Goal: Use online tool/utility: Use online tool/utility

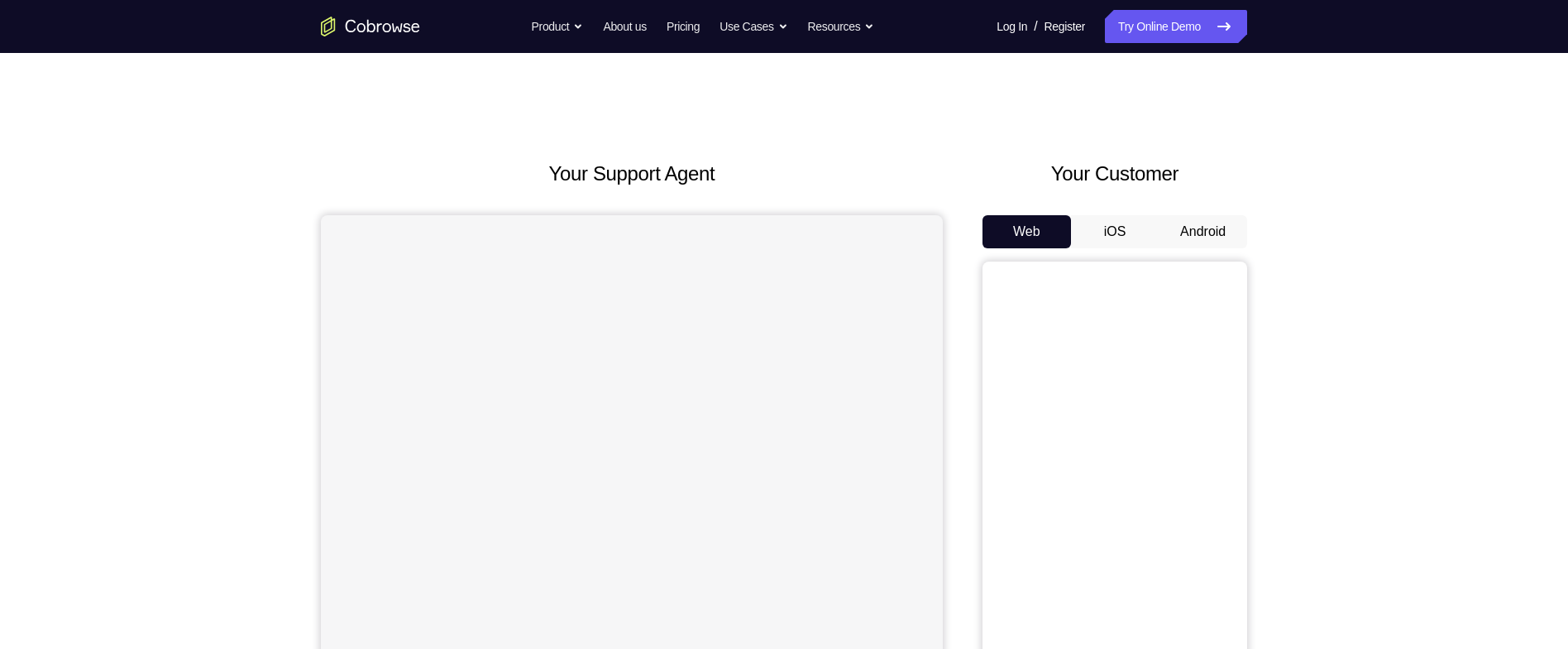
click at [1182, 221] on button "Android" at bounding box center [1203, 231] width 89 height 33
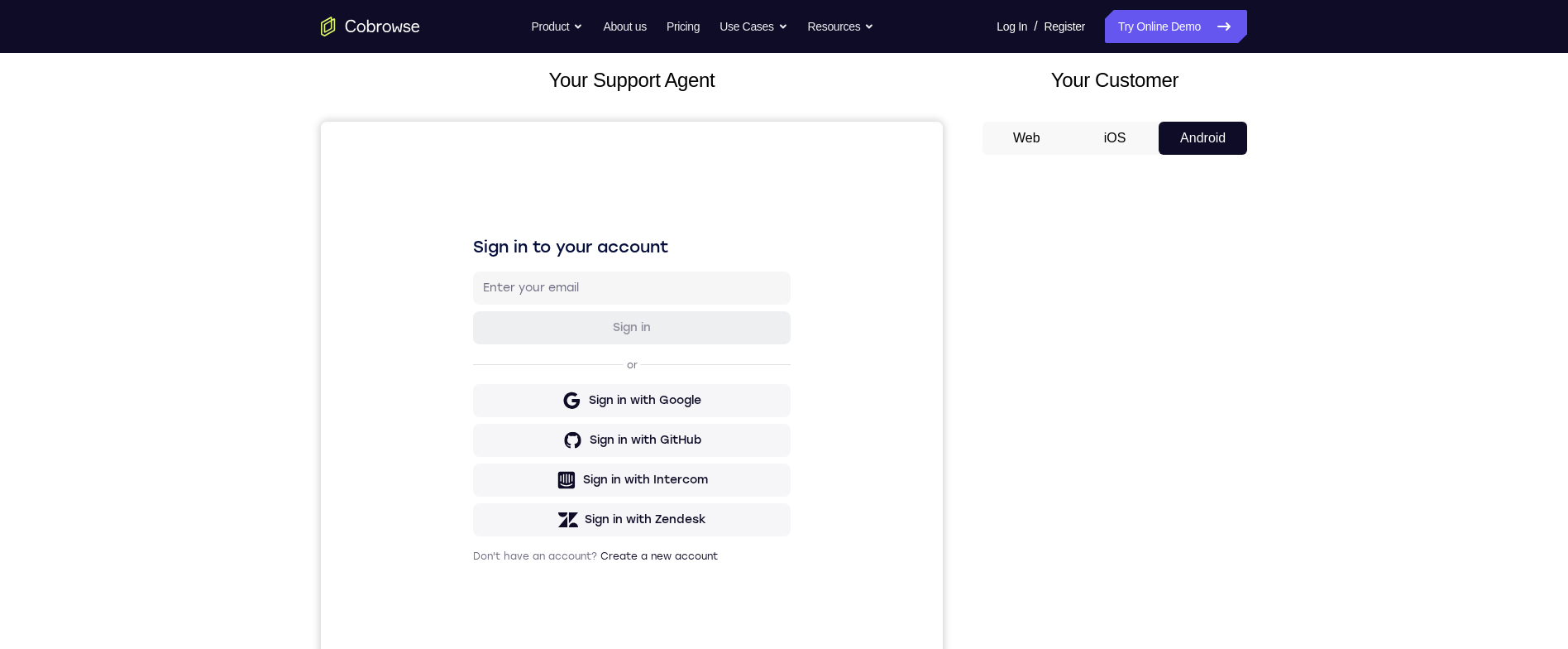
scroll to position [149, 0]
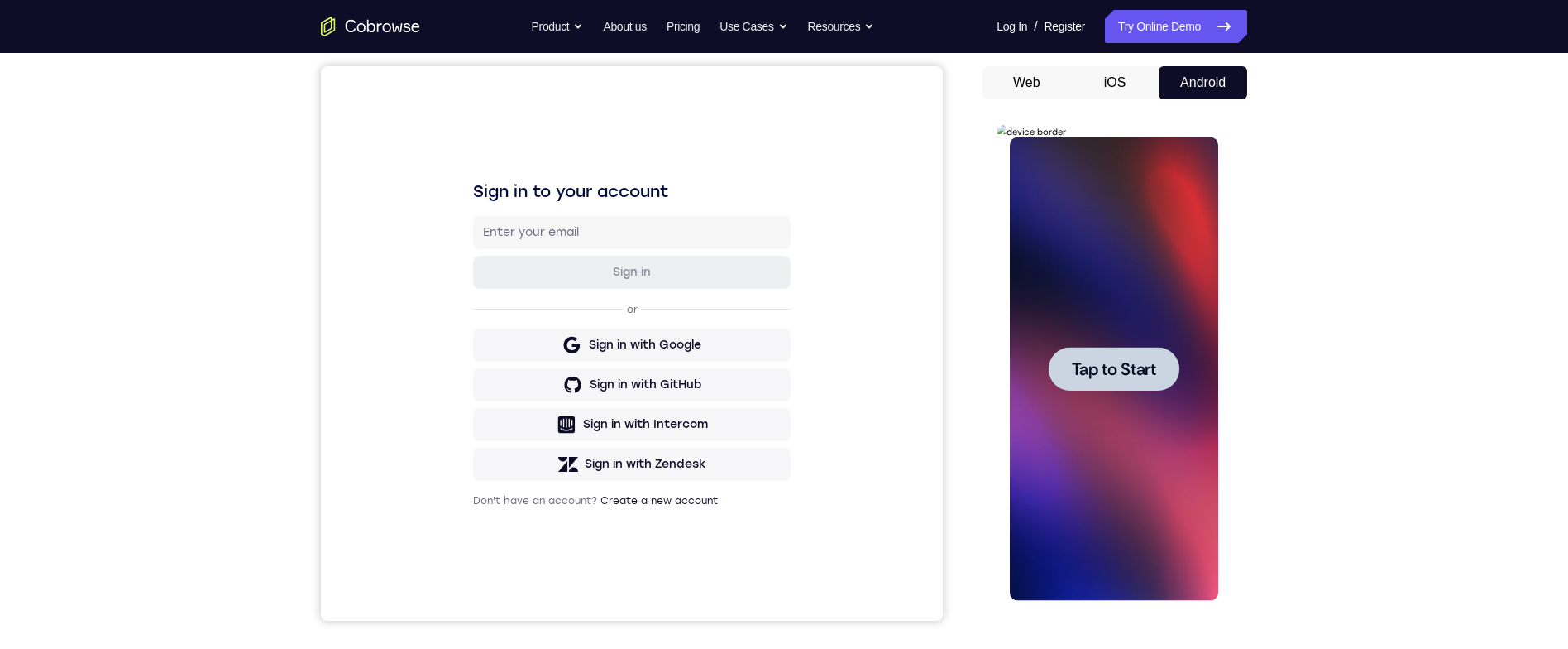
click at [1146, 404] on div at bounding box center [1113, 368] width 208 height 463
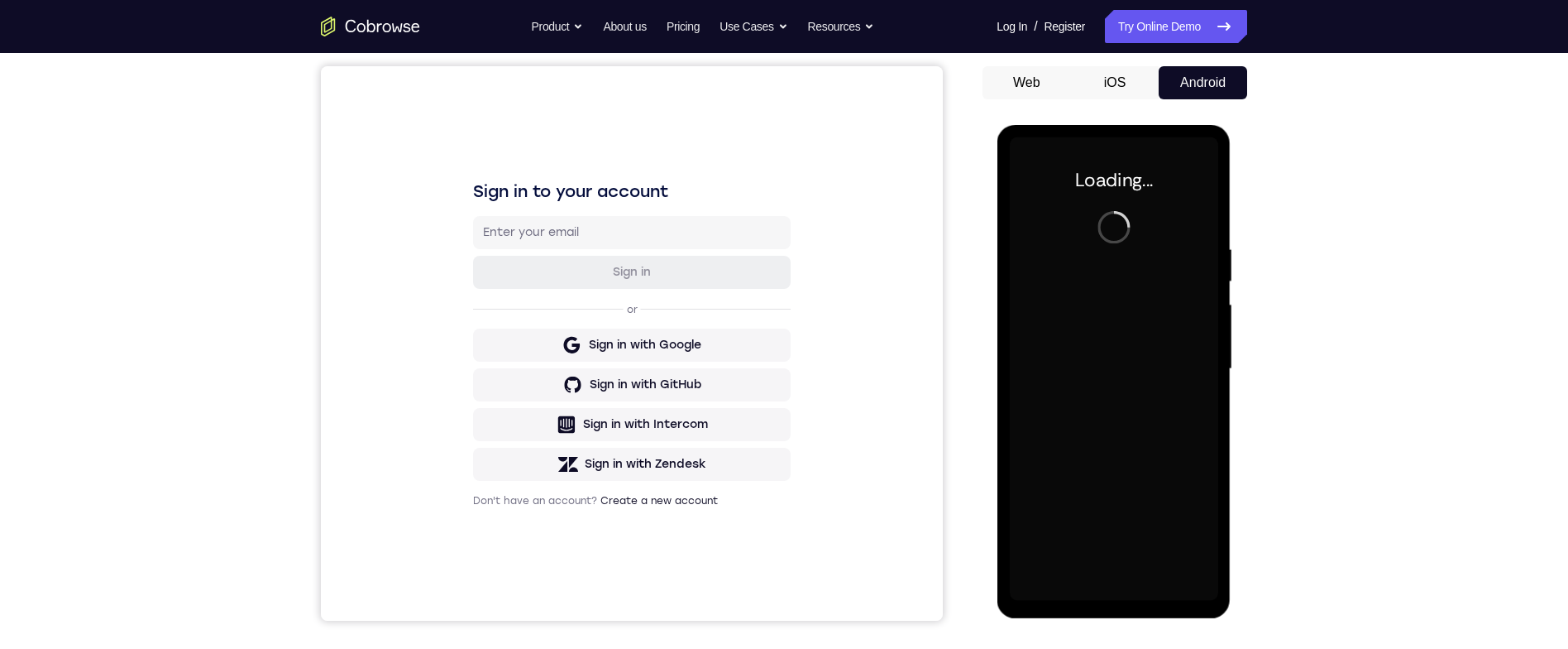
scroll to position [160, 0]
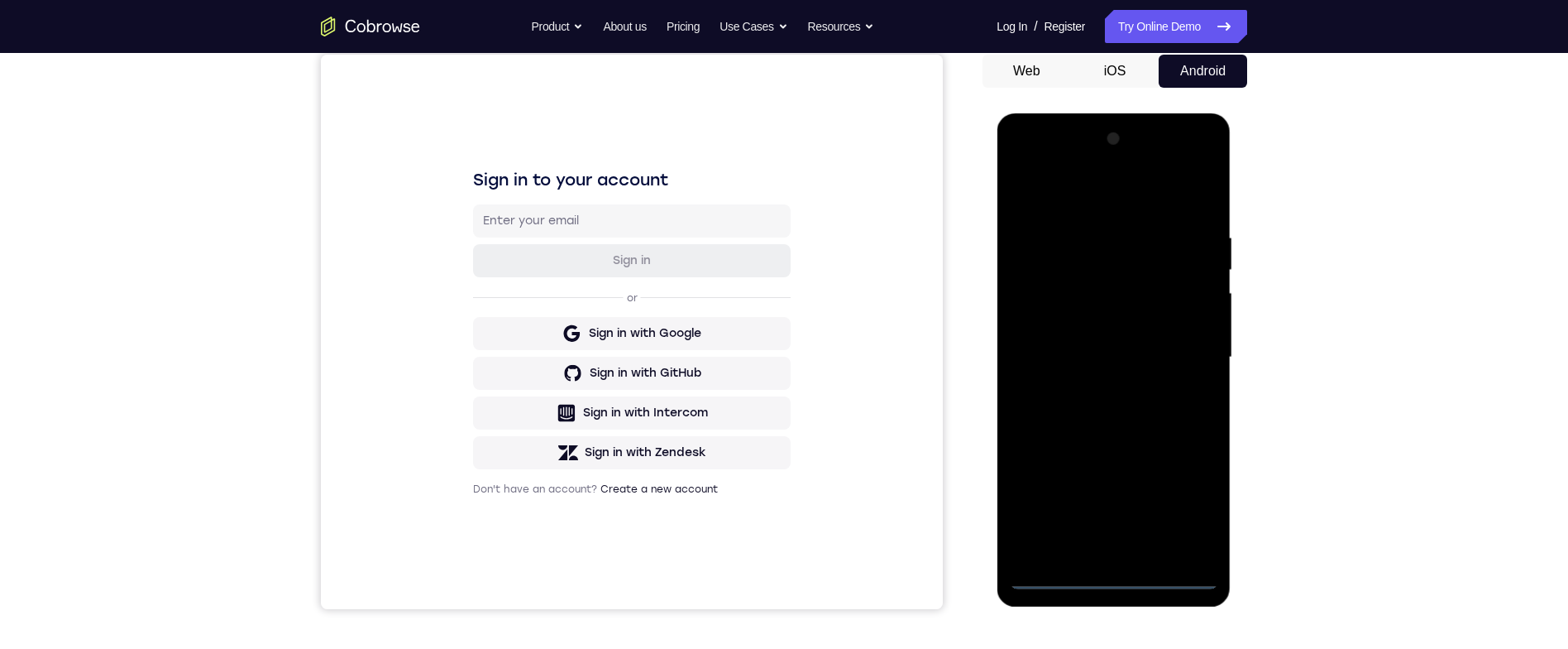
click at [1118, 571] on div at bounding box center [1113, 357] width 208 height 463
click at [1130, 575] on div at bounding box center [1113, 357] width 208 height 463
click at [1189, 505] on div at bounding box center [1113, 357] width 208 height 463
click at [1151, 185] on div at bounding box center [1113, 357] width 208 height 463
click at [1182, 360] on div at bounding box center [1113, 357] width 208 height 463
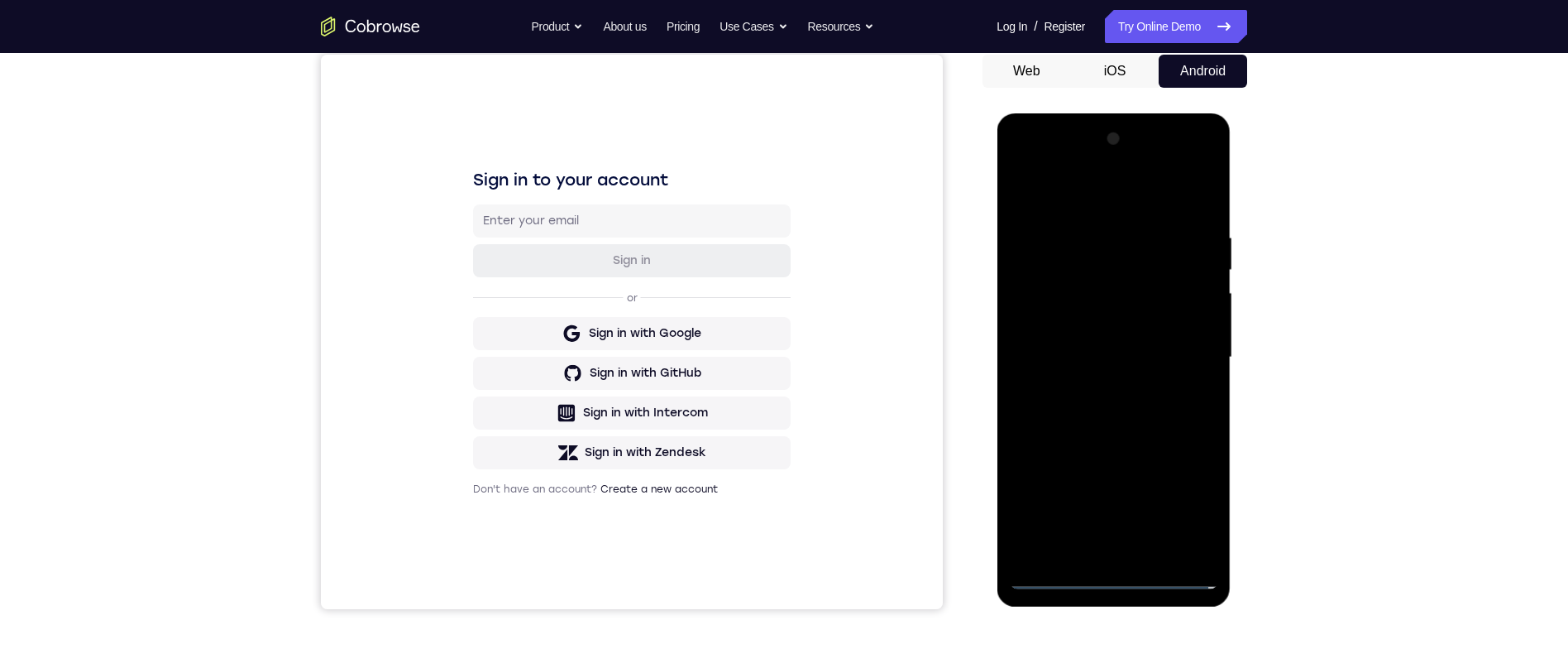
click at [1093, 384] on div at bounding box center [1113, 357] width 208 height 463
click at [1182, 335] on div at bounding box center [1113, 357] width 208 height 463
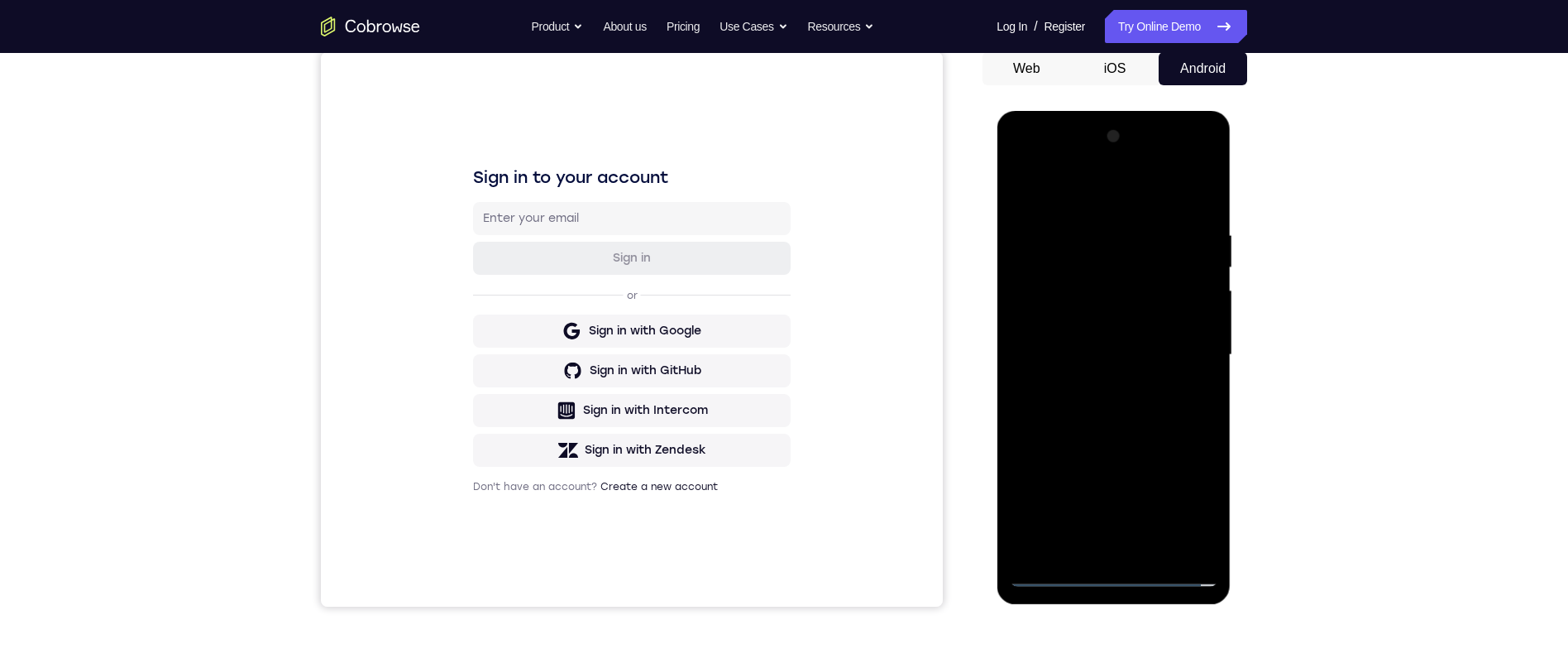
click at [1160, 329] on div at bounding box center [1113, 355] width 208 height 463
click at [1184, 356] on div at bounding box center [1113, 355] width 208 height 463
click at [1171, 408] on div at bounding box center [1113, 355] width 208 height 463
click at [1163, 398] on div at bounding box center [1113, 355] width 208 height 463
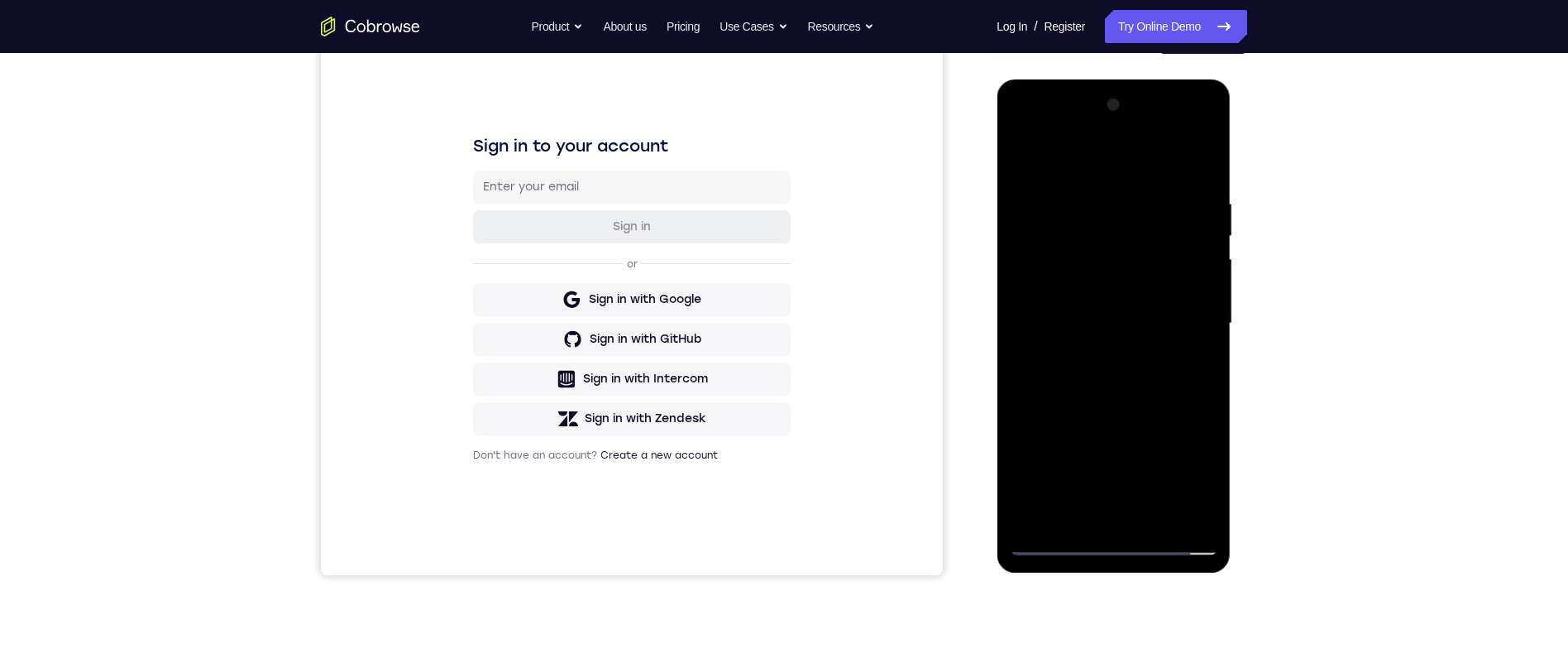
scroll to position [203, 0]
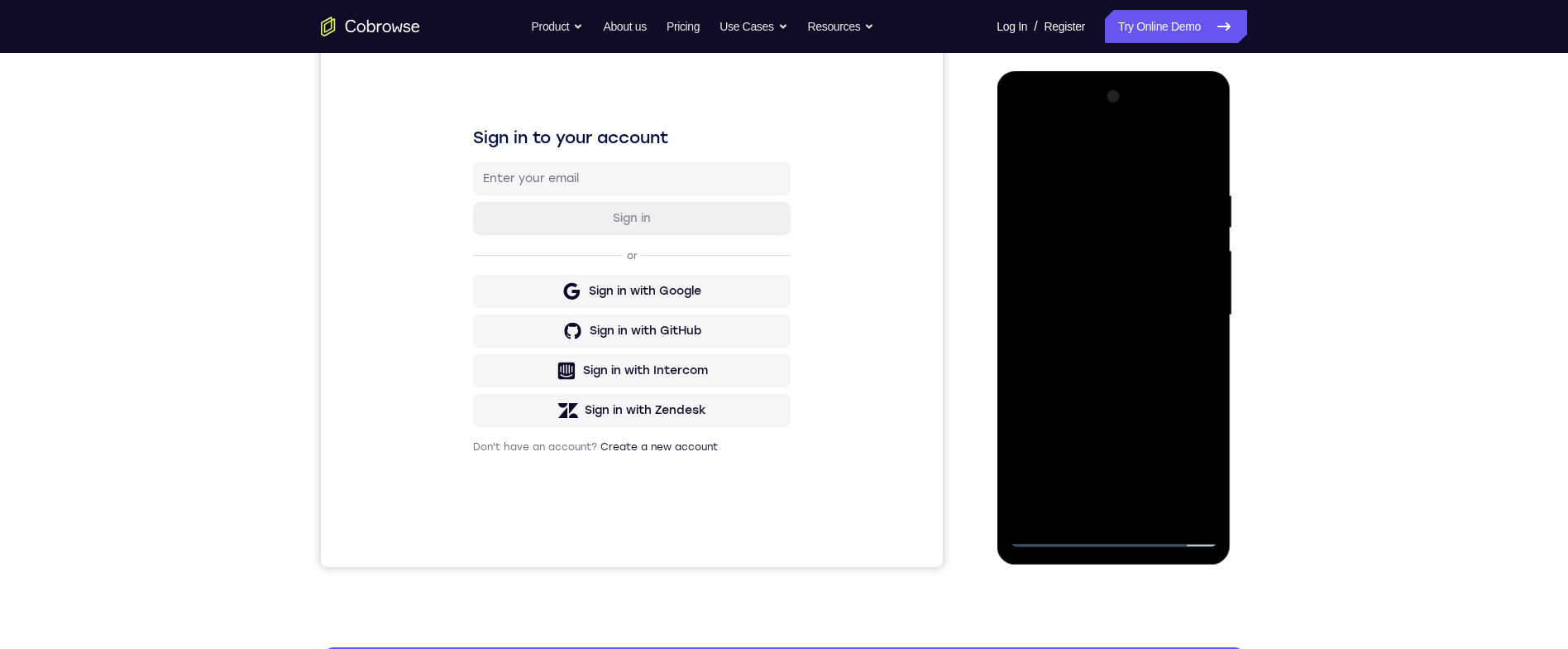
click at [1206, 181] on div at bounding box center [1113, 315] width 208 height 463
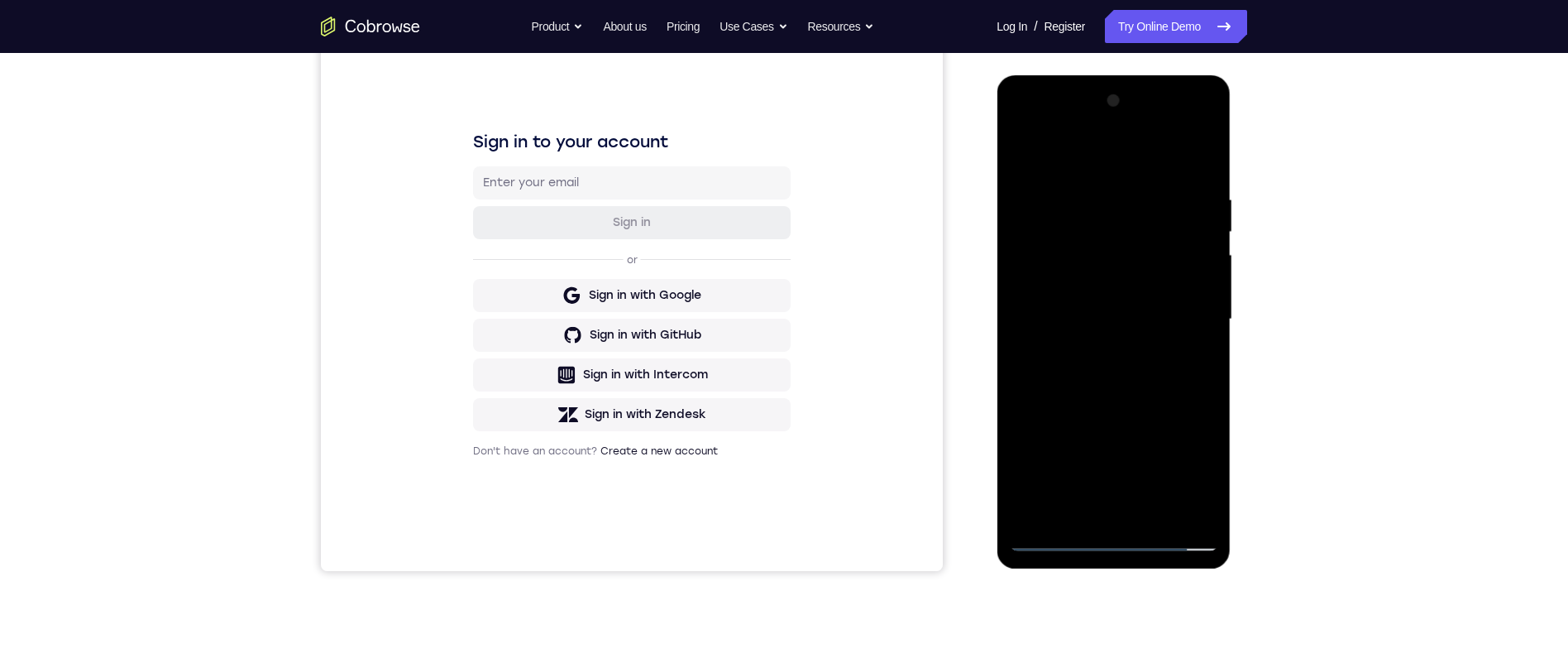
scroll to position [223, 0]
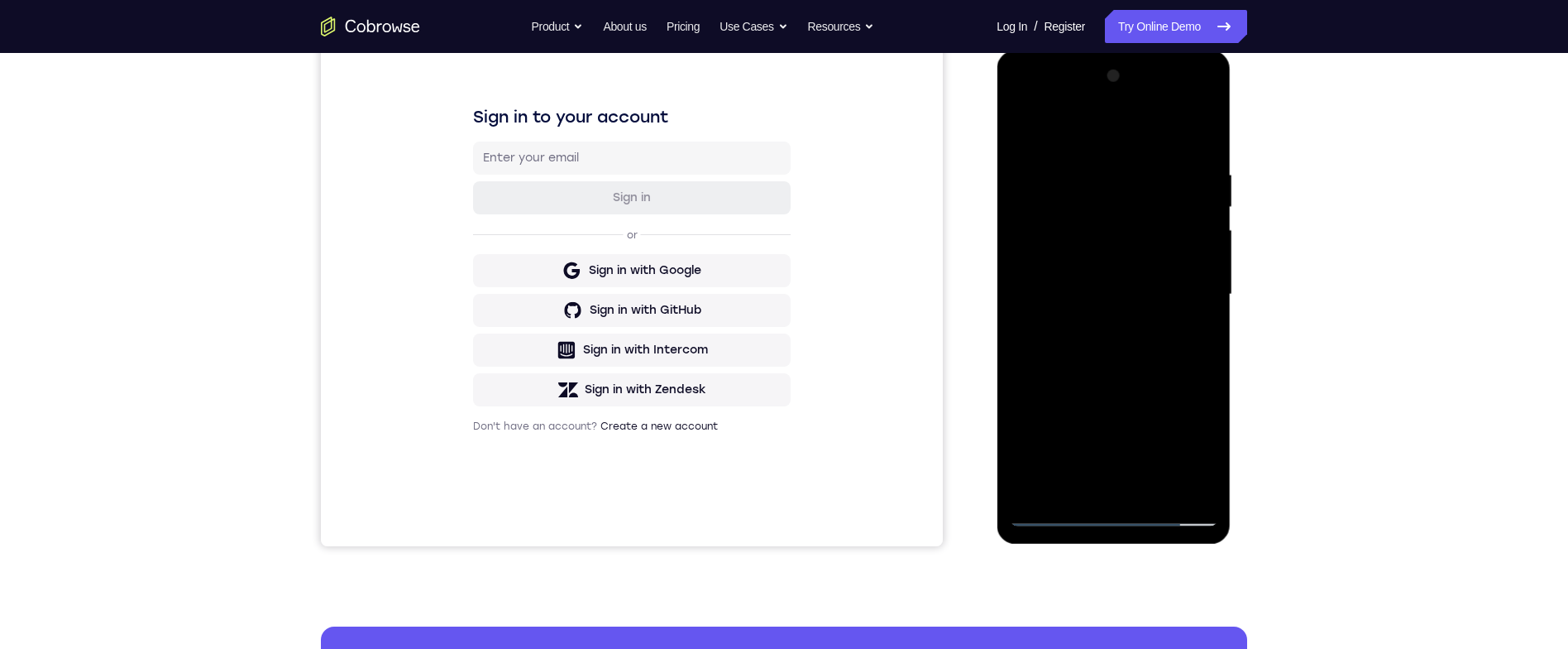
click at [1085, 442] on div at bounding box center [1113, 294] width 208 height 463
click at [1090, 400] on div at bounding box center [1113, 294] width 208 height 463
click at [1086, 400] on div at bounding box center [1113, 294] width 208 height 463
click at [1076, 155] on div at bounding box center [1113, 294] width 208 height 463
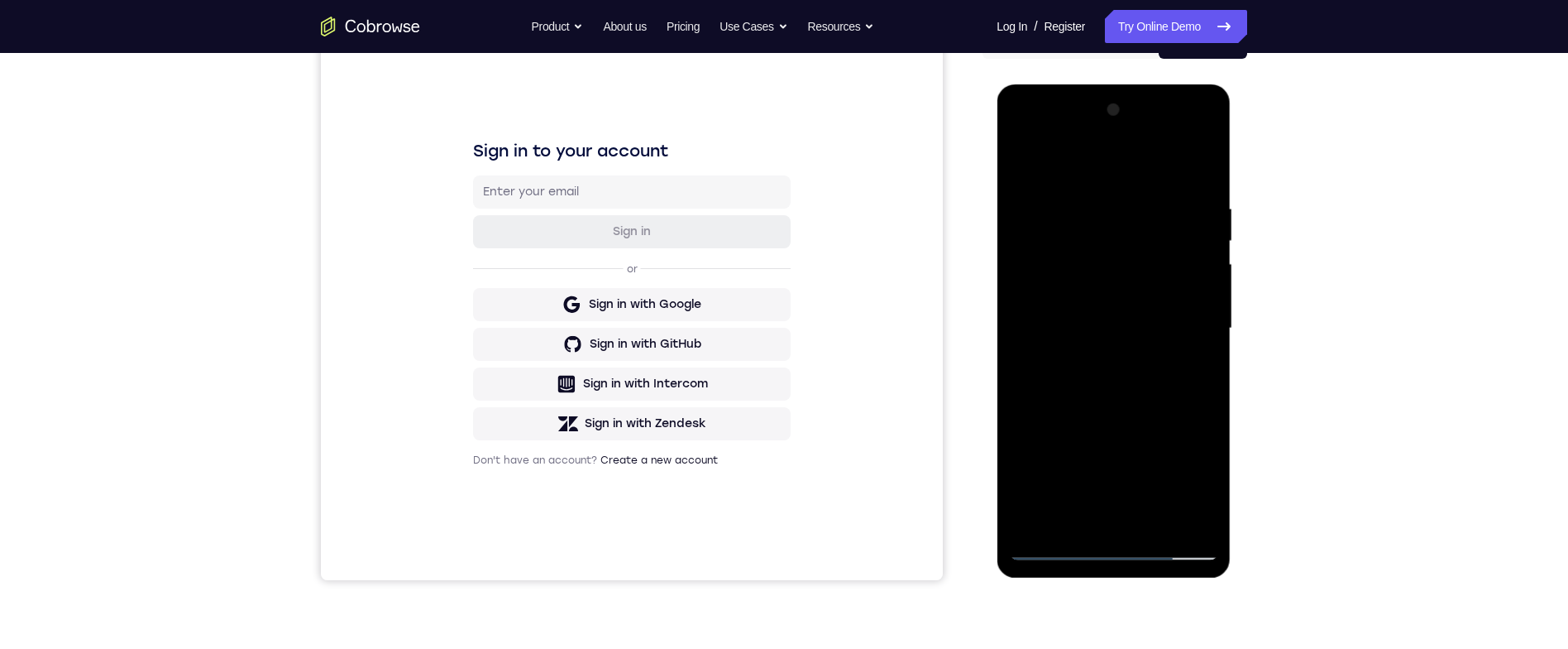
scroll to position [180, 0]
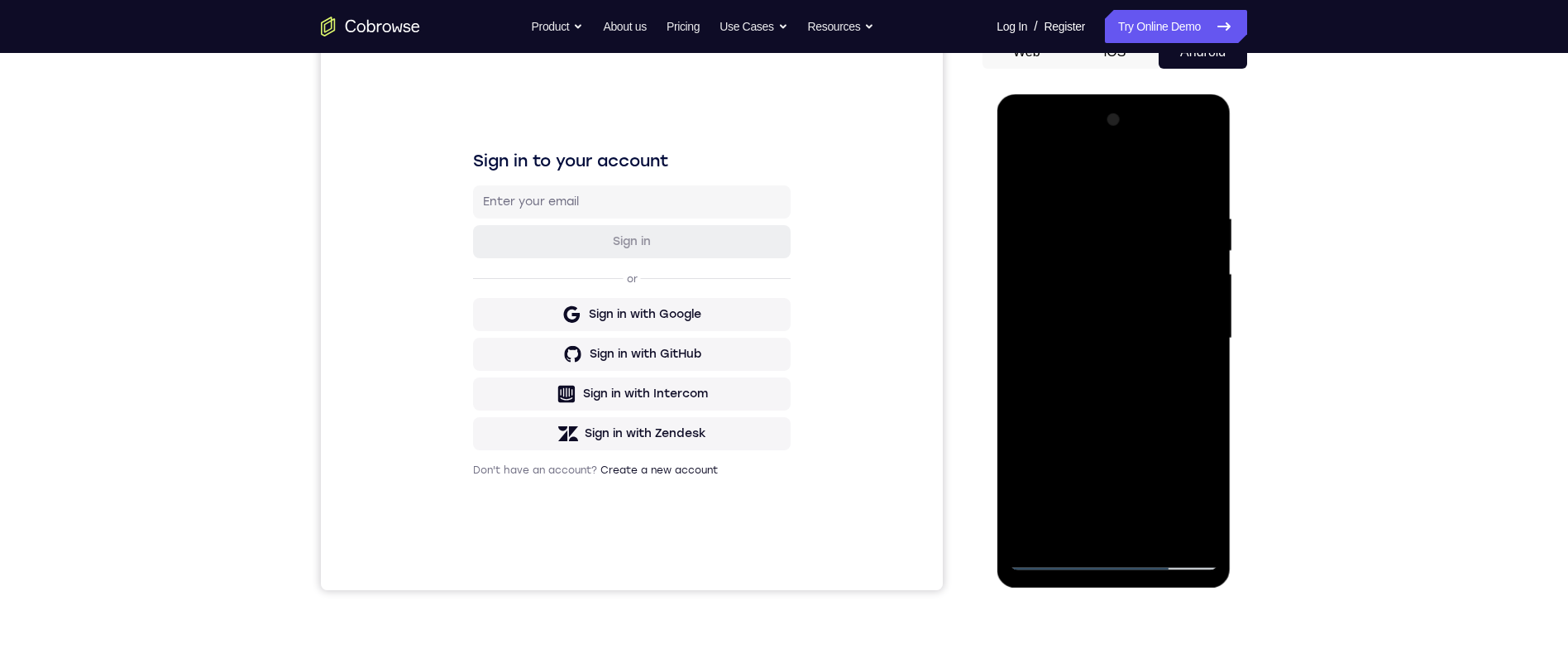
click at [1210, 272] on div at bounding box center [1113, 338] width 208 height 463
click at [1186, 299] on div at bounding box center [1113, 338] width 208 height 463
click at [1192, 295] on div at bounding box center [1113, 338] width 208 height 463
click at [1203, 293] on div at bounding box center [1113, 338] width 208 height 463
click at [1201, 297] on div at bounding box center [1113, 338] width 208 height 463
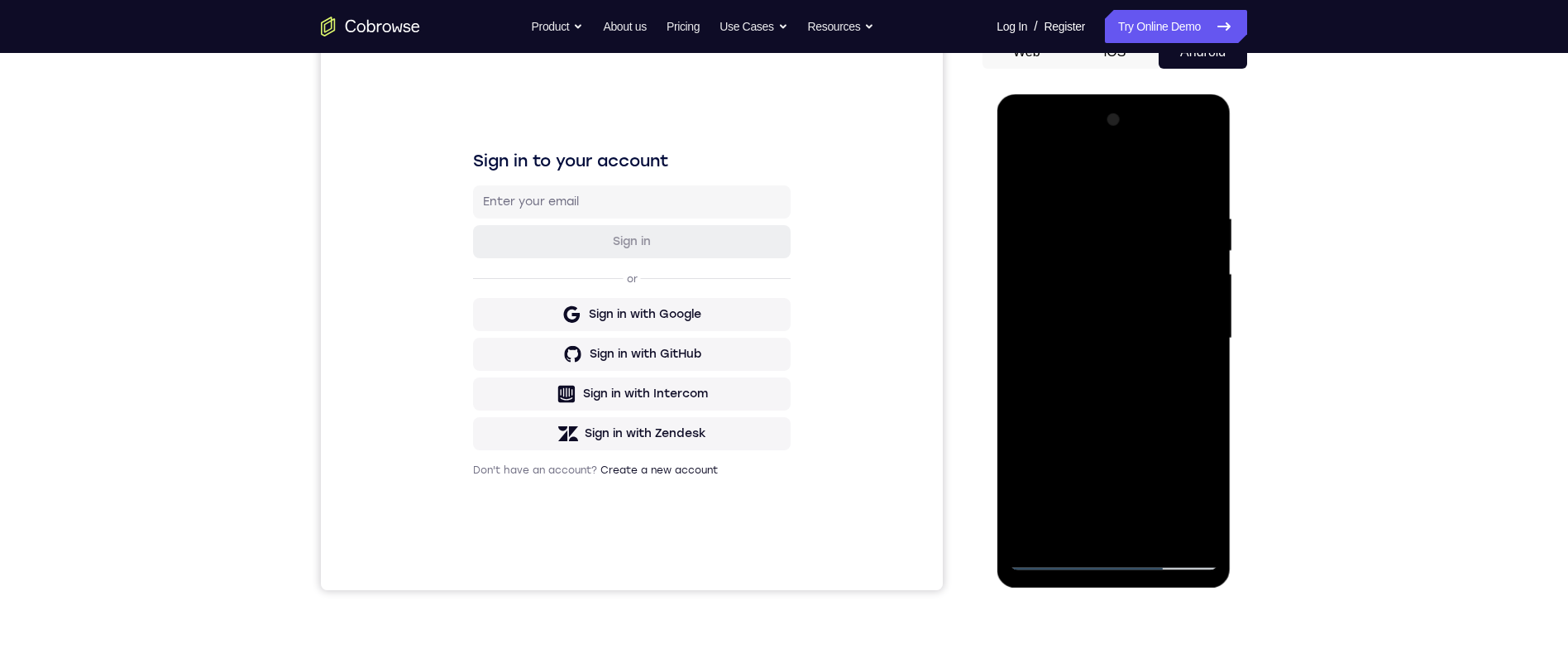
click at [1210, 179] on div at bounding box center [1113, 338] width 208 height 463
click at [1148, 214] on div at bounding box center [1113, 338] width 208 height 463
click at [1204, 175] on div at bounding box center [1113, 338] width 208 height 463
click at [1192, 201] on div at bounding box center [1113, 338] width 208 height 463
click at [1203, 243] on div at bounding box center [1113, 338] width 208 height 463
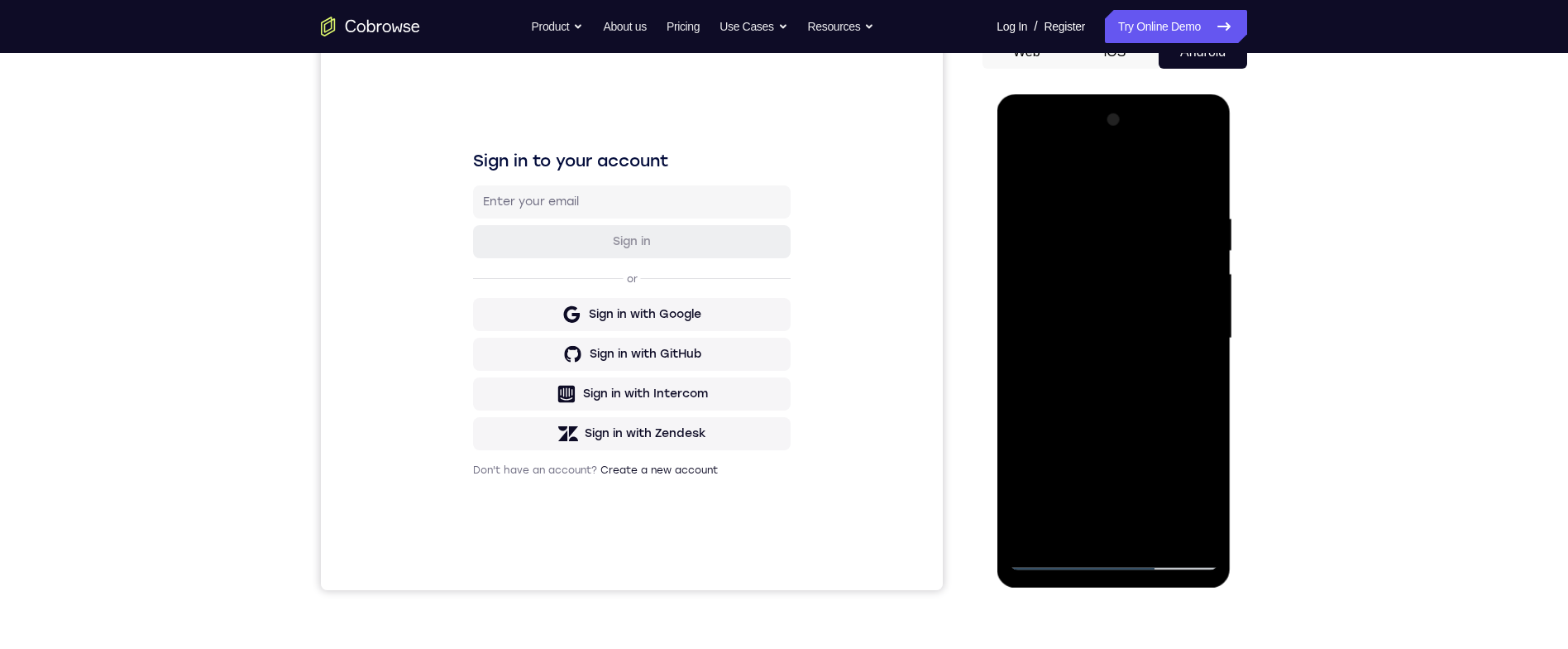
click at [1204, 186] on div at bounding box center [1113, 338] width 208 height 463
click at [1091, 204] on div at bounding box center [1113, 338] width 208 height 463
click at [1197, 268] on div at bounding box center [1113, 338] width 208 height 463
click at [1207, 275] on div at bounding box center [1113, 338] width 208 height 463
click at [1209, 269] on div at bounding box center [1113, 338] width 208 height 463
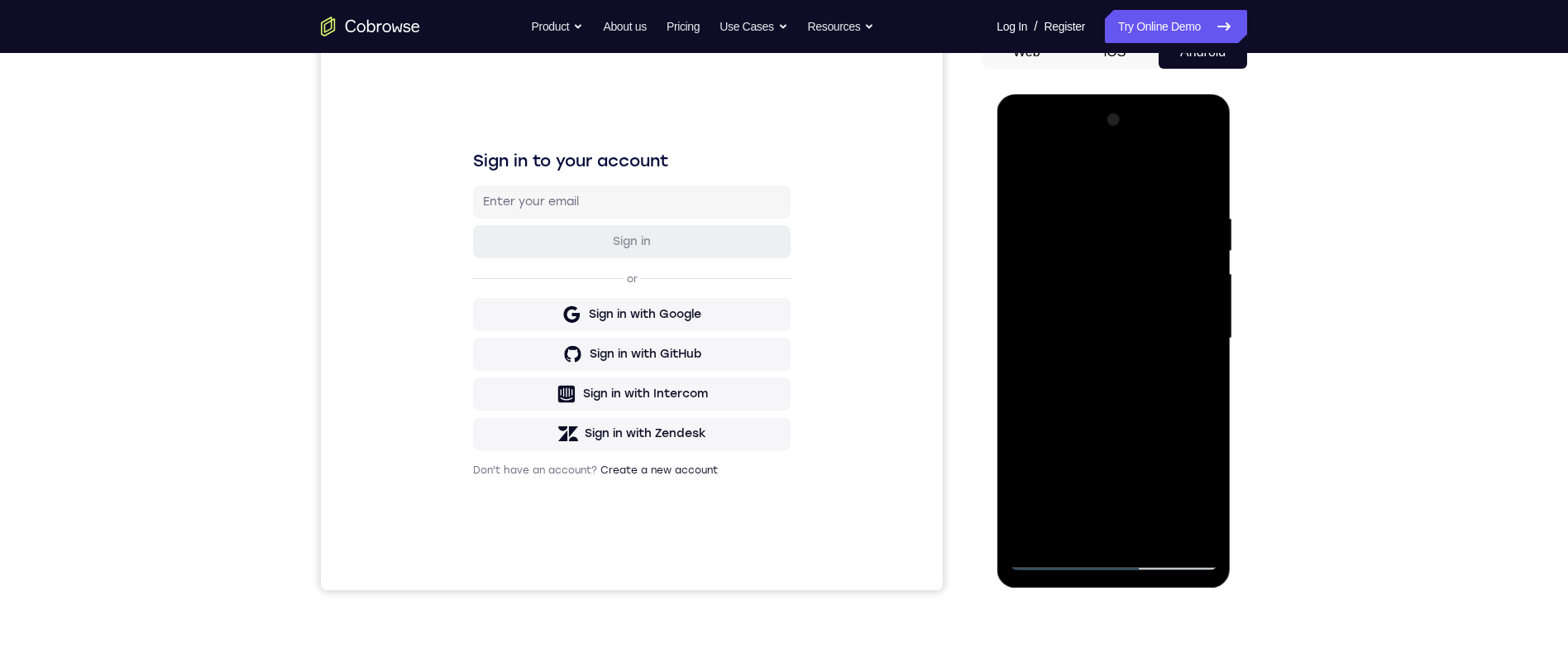
click at [1207, 270] on div at bounding box center [1113, 338] width 208 height 463
click at [1204, 260] on div at bounding box center [1113, 338] width 208 height 463
click at [1203, 265] on div at bounding box center [1113, 338] width 208 height 463
click at [1195, 275] on div at bounding box center [1113, 338] width 208 height 463
click at [1201, 256] on div at bounding box center [1113, 338] width 208 height 463
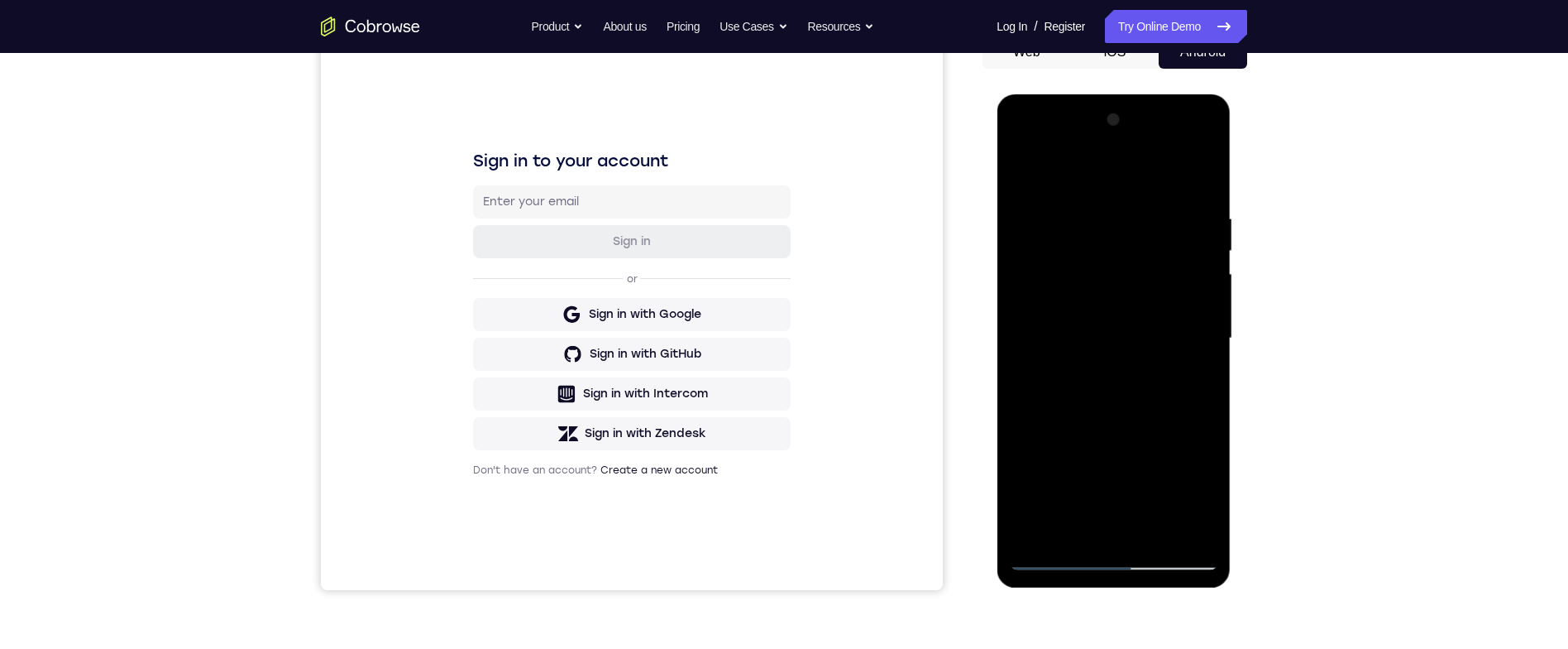
click at [1194, 253] on div at bounding box center [1113, 338] width 208 height 463
click at [1204, 248] on div at bounding box center [1113, 338] width 208 height 463
click at [1197, 183] on div at bounding box center [1113, 338] width 208 height 463
click at [1076, 206] on div at bounding box center [1113, 338] width 208 height 463
click at [1208, 291] on div at bounding box center [1113, 338] width 208 height 463
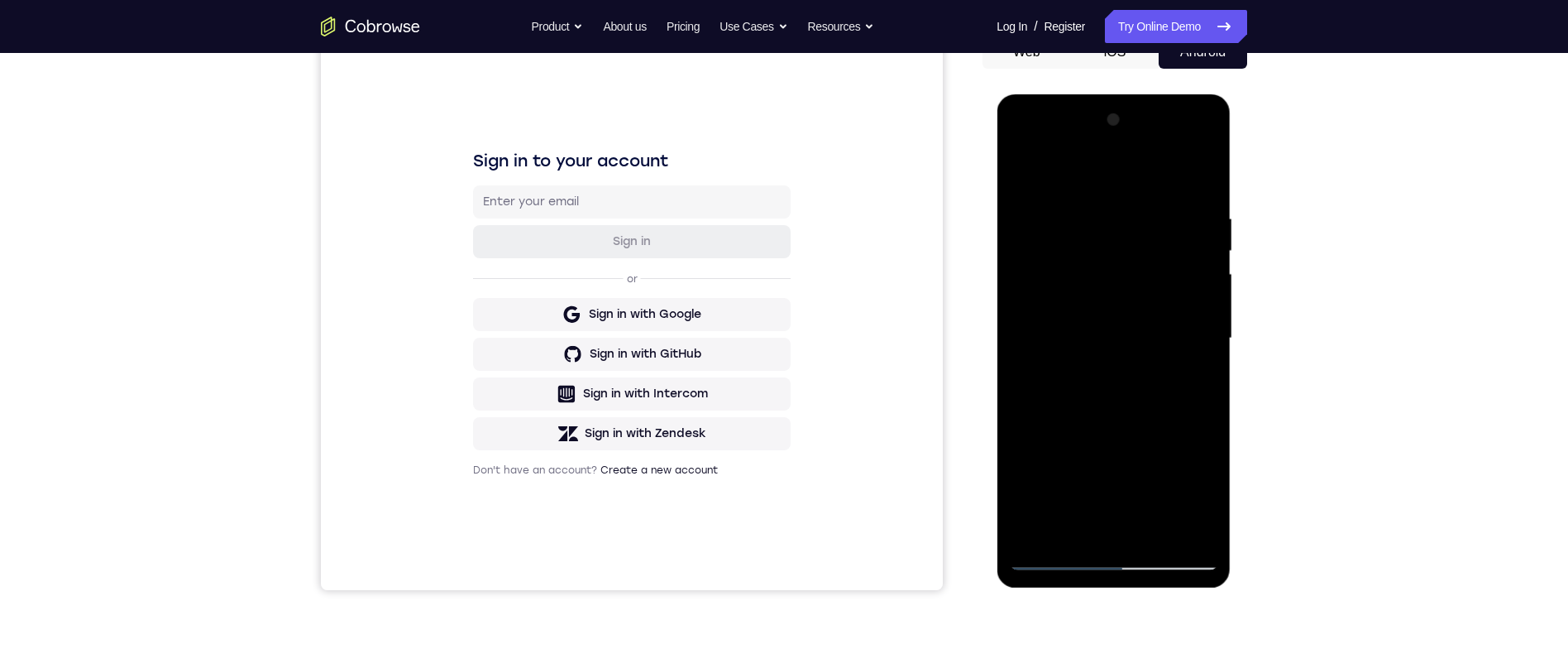
click at [1203, 290] on div at bounding box center [1113, 338] width 208 height 463
click at [1201, 293] on div at bounding box center [1113, 338] width 208 height 463
click at [1209, 290] on div at bounding box center [1113, 338] width 208 height 463
click at [1202, 283] on div at bounding box center [1113, 338] width 208 height 463
click at [1200, 184] on div at bounding box center [1113, 338] width 208 height 463
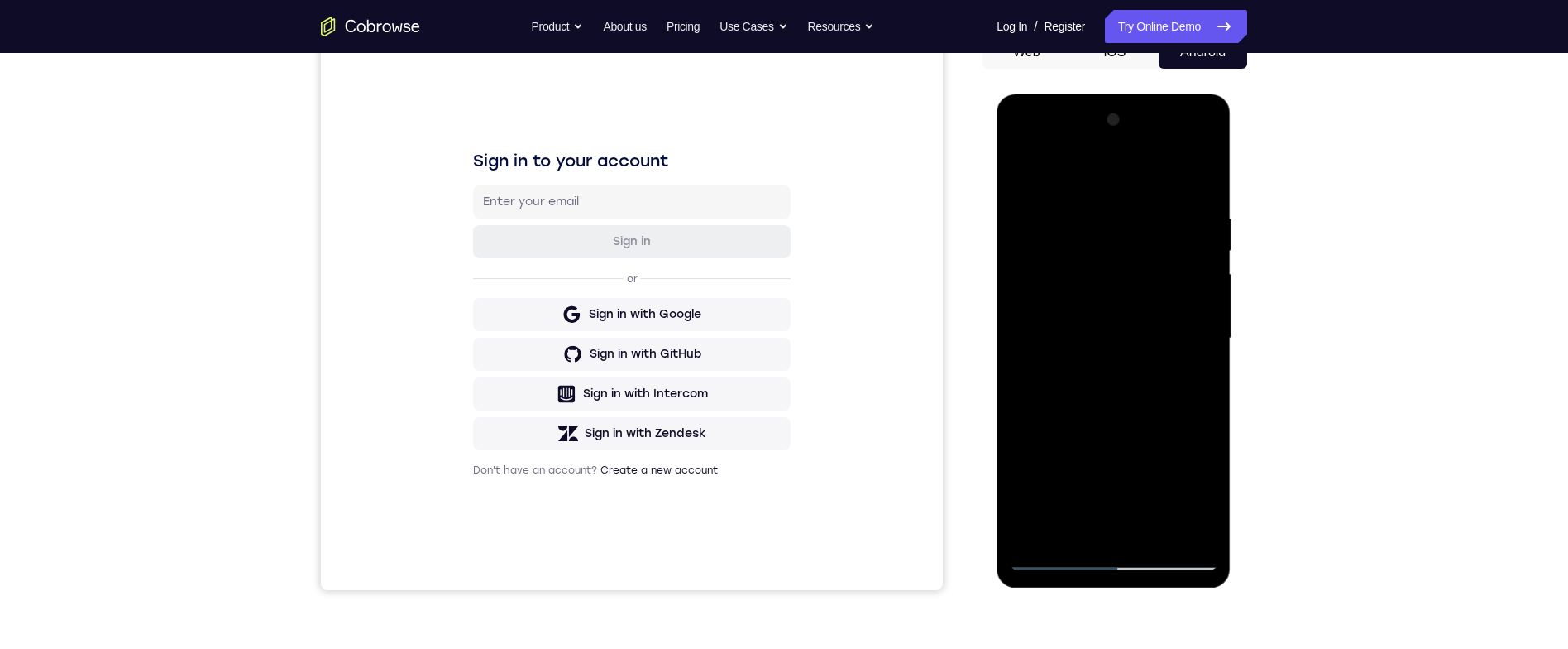
scroll to position [227, 0]
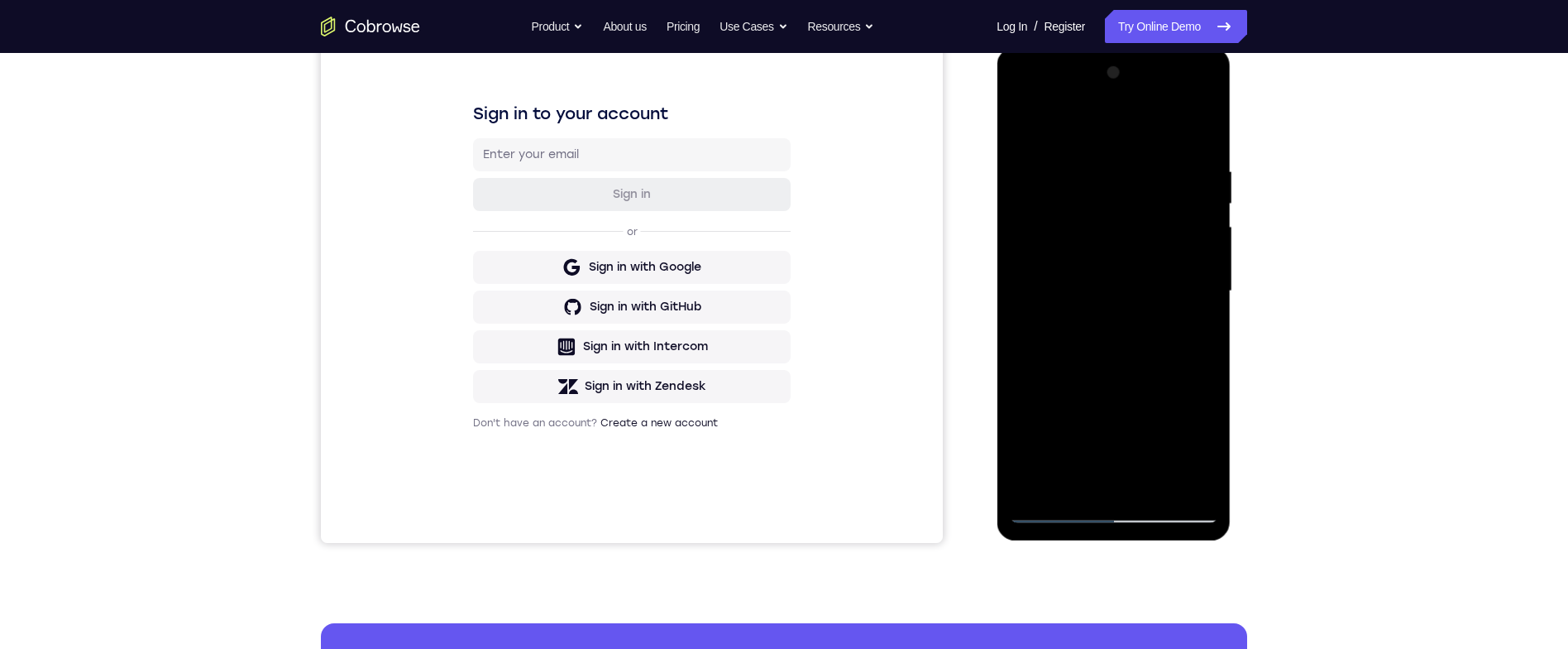
click at [1159, 480] on div at bounding box center [1113, 291] width 208 height 463
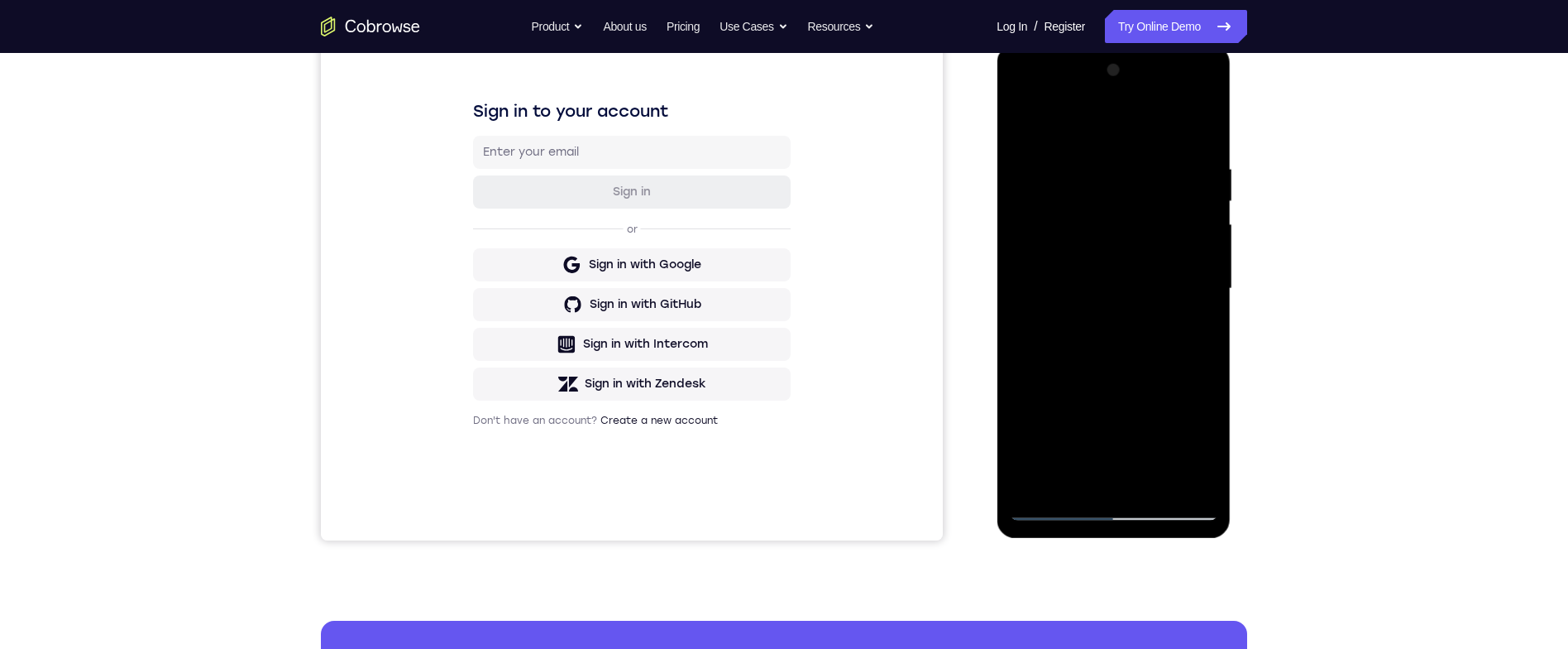
click at [1164, 369] on div at bounding box center [1113, 289] width 208 height 463
click at [1185, 268] on div at bounding box center [1113, 289] width 208 height 463
click at [1197, 323] on div at bounding box center [1113, 289] width 208 height 463
click at [1108, 244] on div at bounding box center [1113, 289] width 208 height 463
click at [1142, 383] on div at bounding box center [1113, 289] width 208 height 463
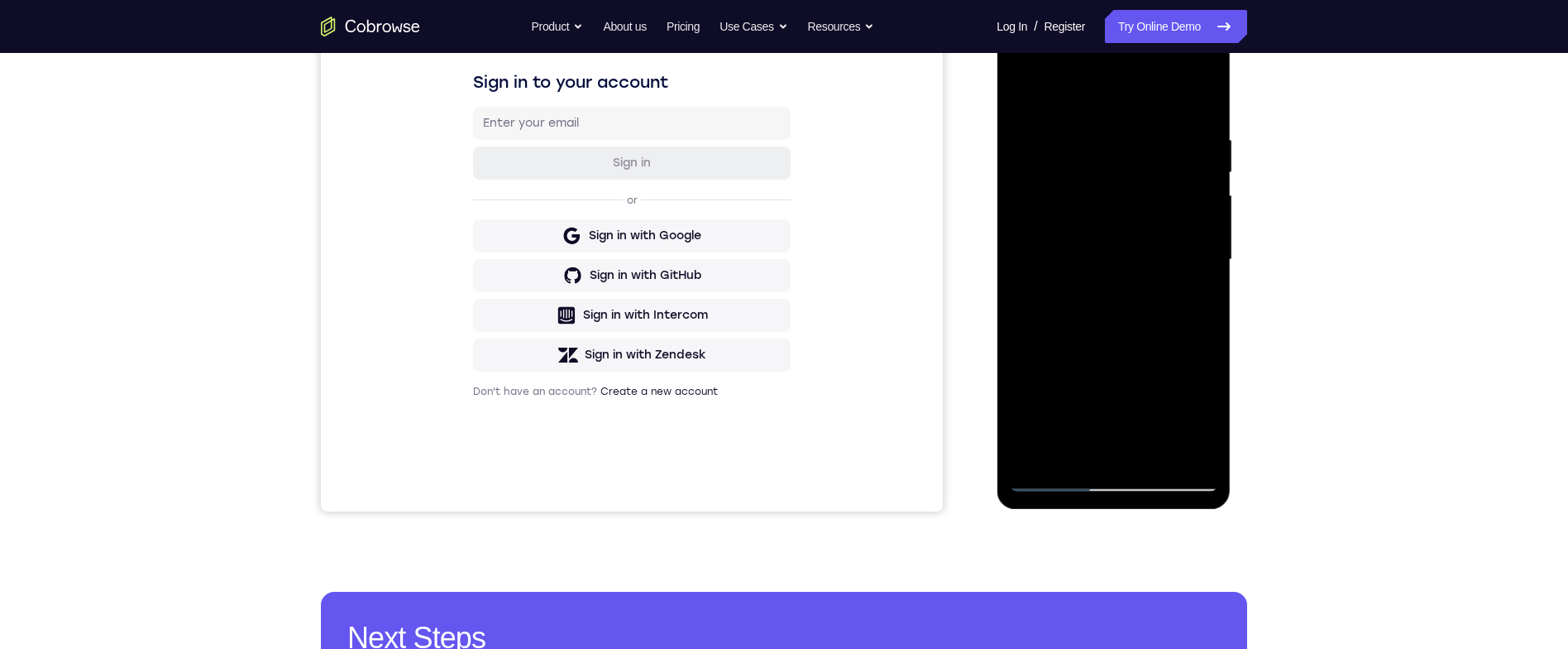
scroll to position [302, 0]
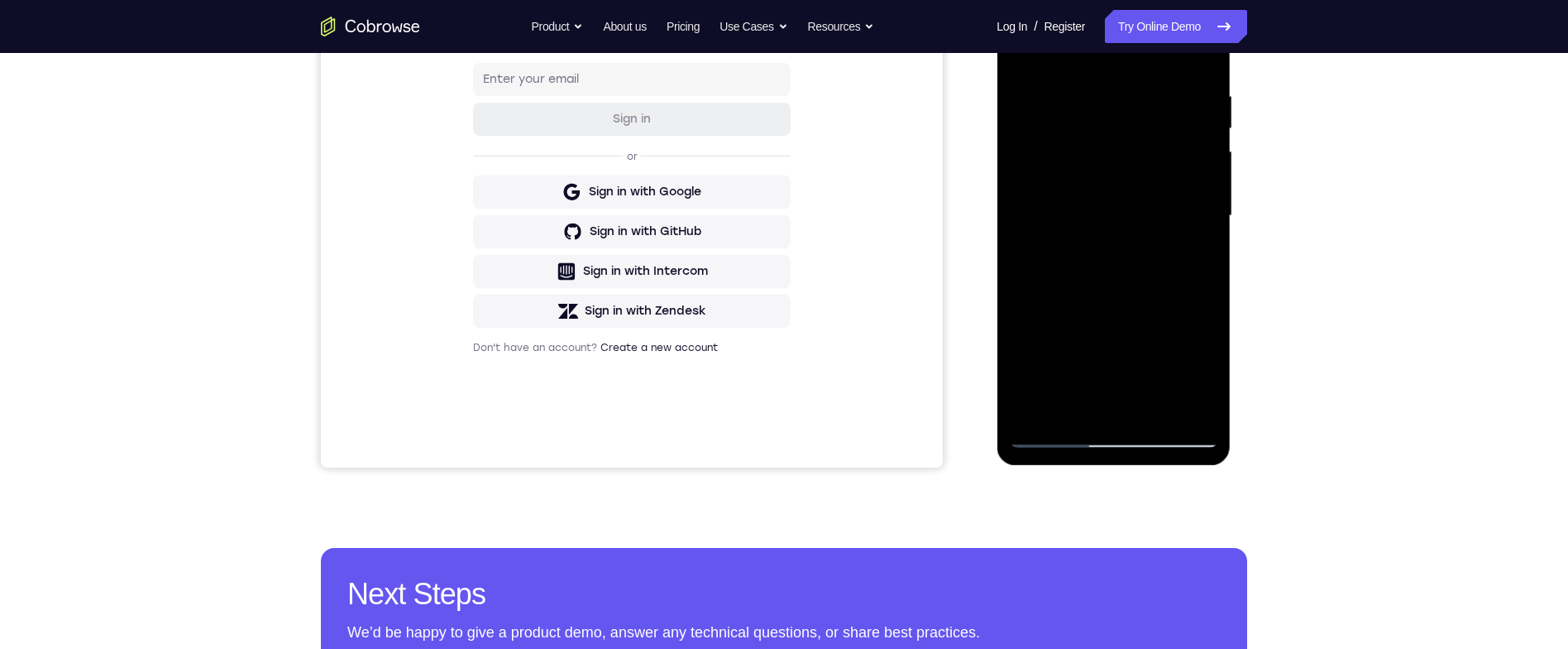
click at [1145, 319] on div at bounding box center [1113, 216] width 208 height 463
click at [1191, 263] on div at bounding box center [1113, 216] width 208 height 463
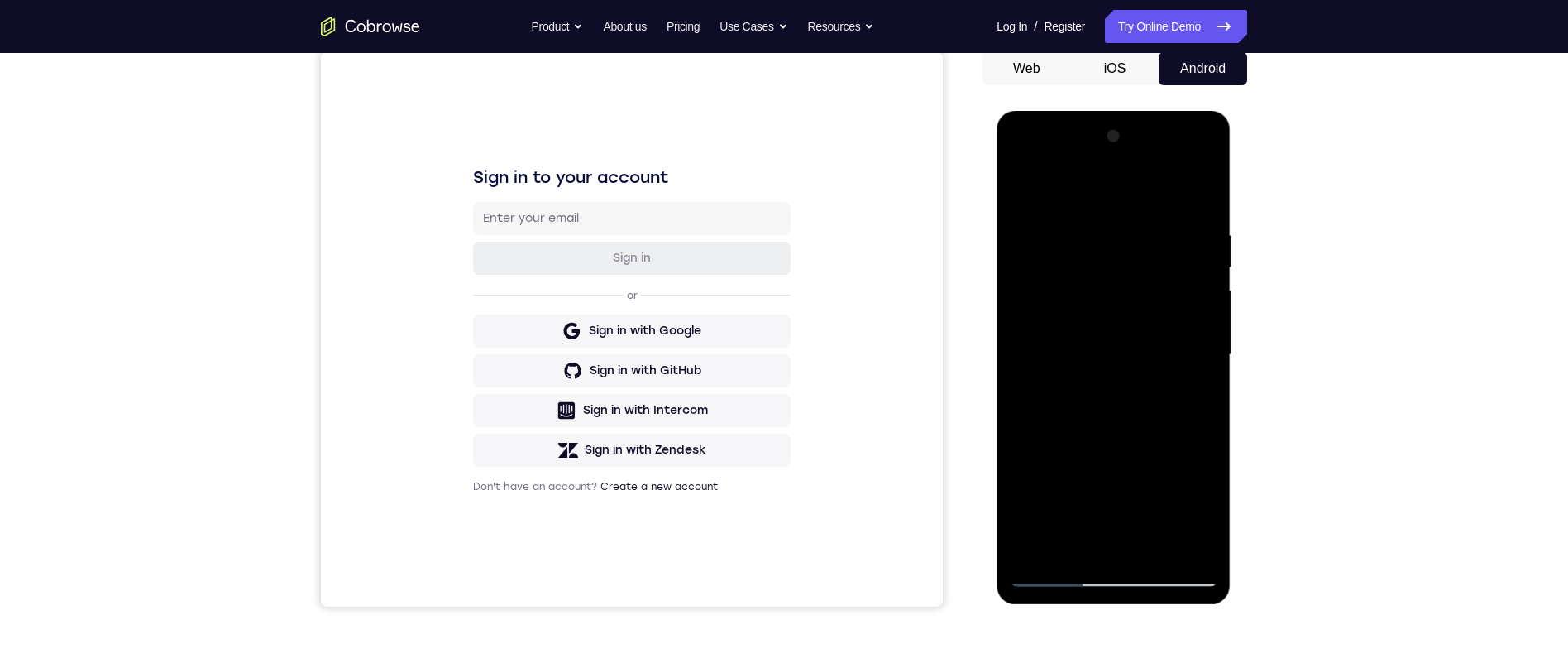
scroll to position [210, 0]
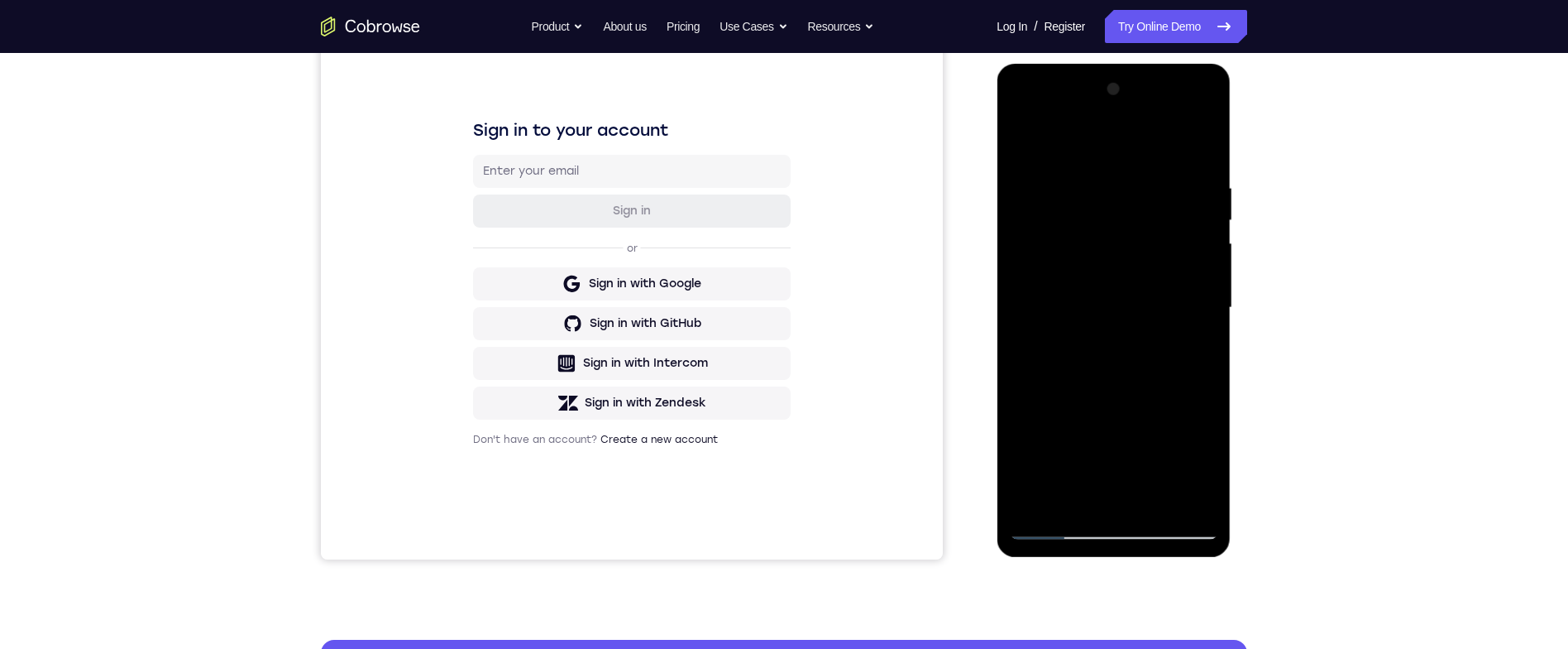
click at [1028, 349] on div at bounding box center [1113, 307] width 208 height 463
click at [1025, 349] on div at bounding box center [1113, 307] width 208 height 463
click at [1070, 349] on div at bounding box center [1113, 307] width 208 height 463
click at [1200, 461] on div at bounding box center [1113, 307] width 208 height 463
click at [1201, 458] on div at bounding box center [1113, 307] width 208 height 463
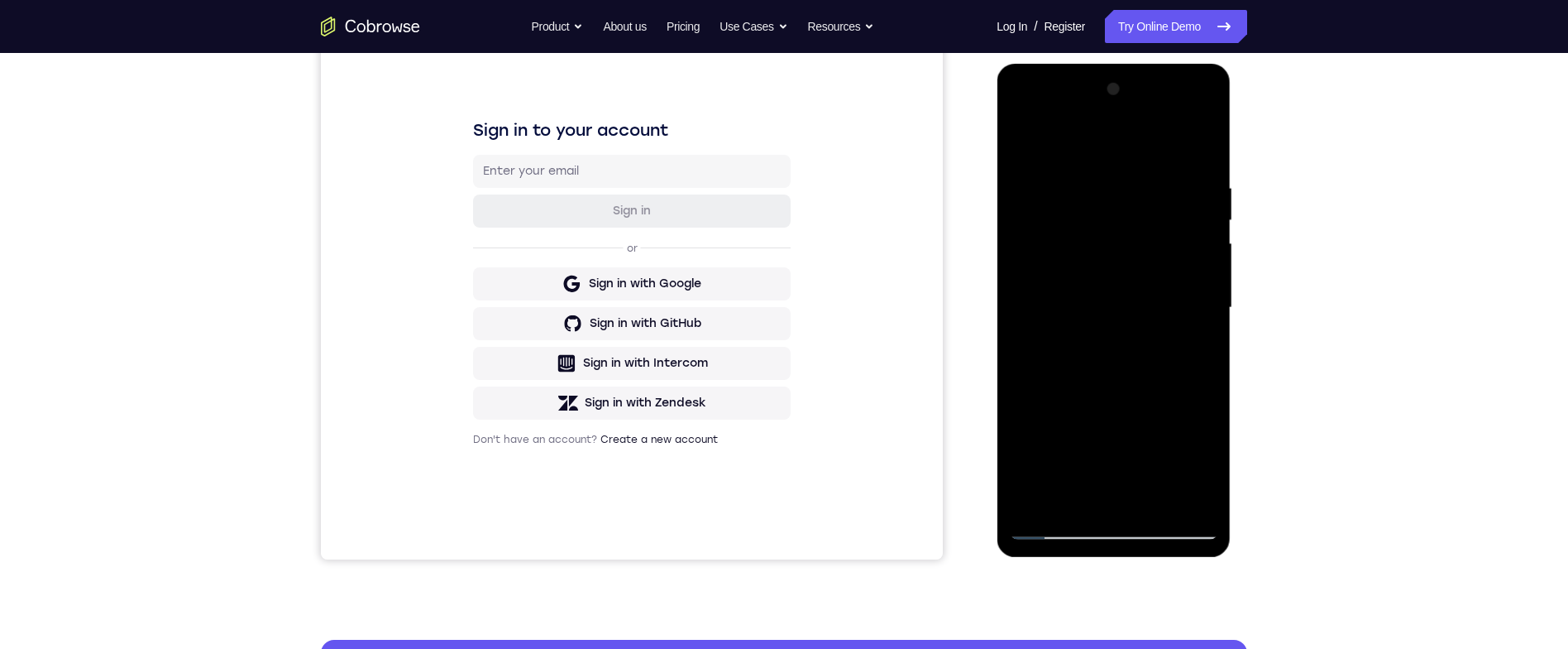
click at [1193, 346] on div at bounding box center [1113, 307] width 208 height 463
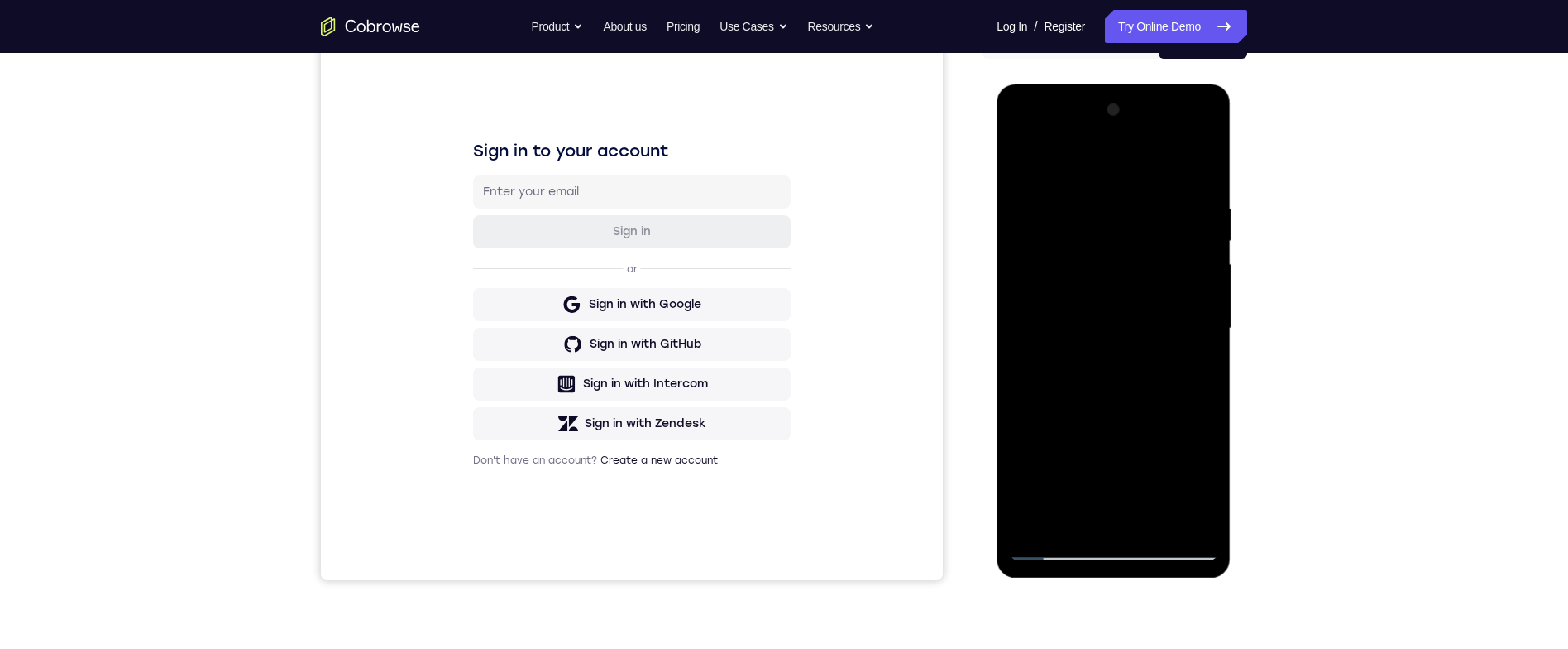
click at [1020, 162] on div at bounding box center [1113, 329] width 208 height 463
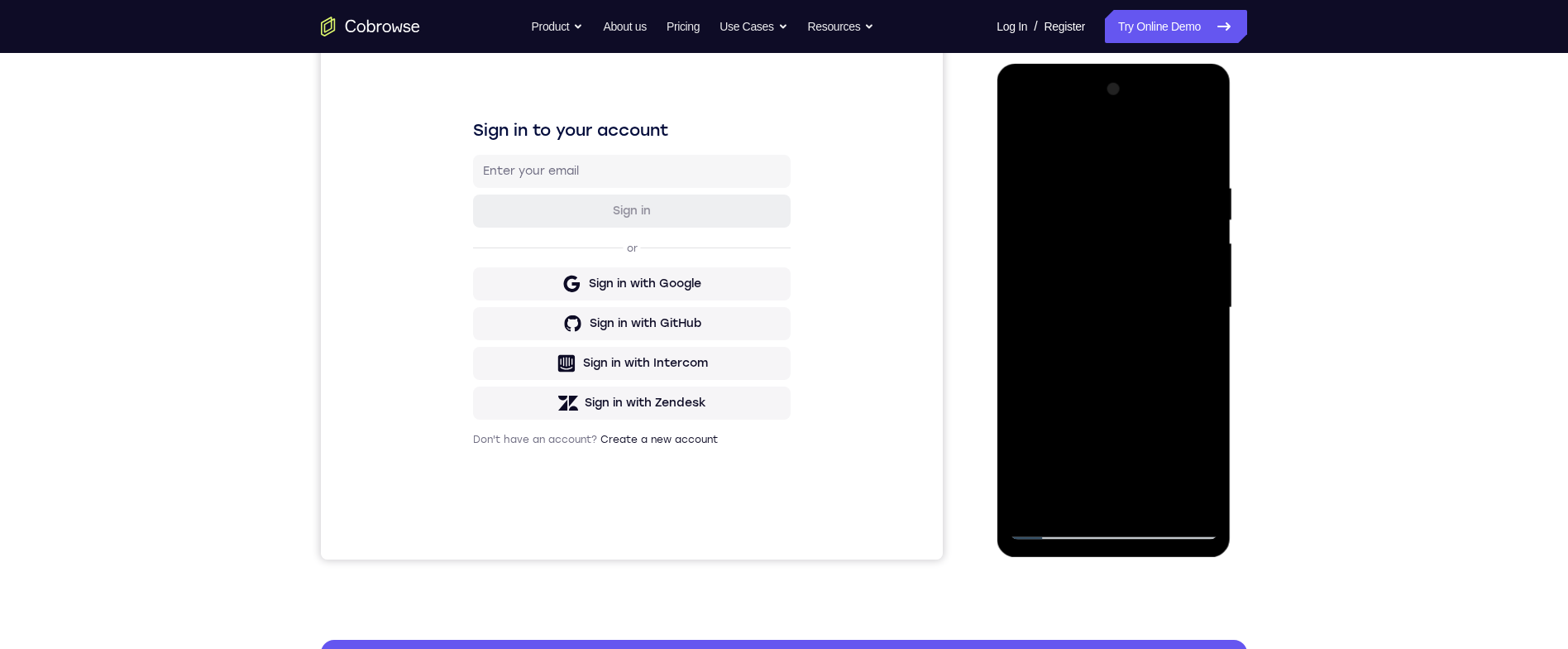
scroll to position [194, 0]
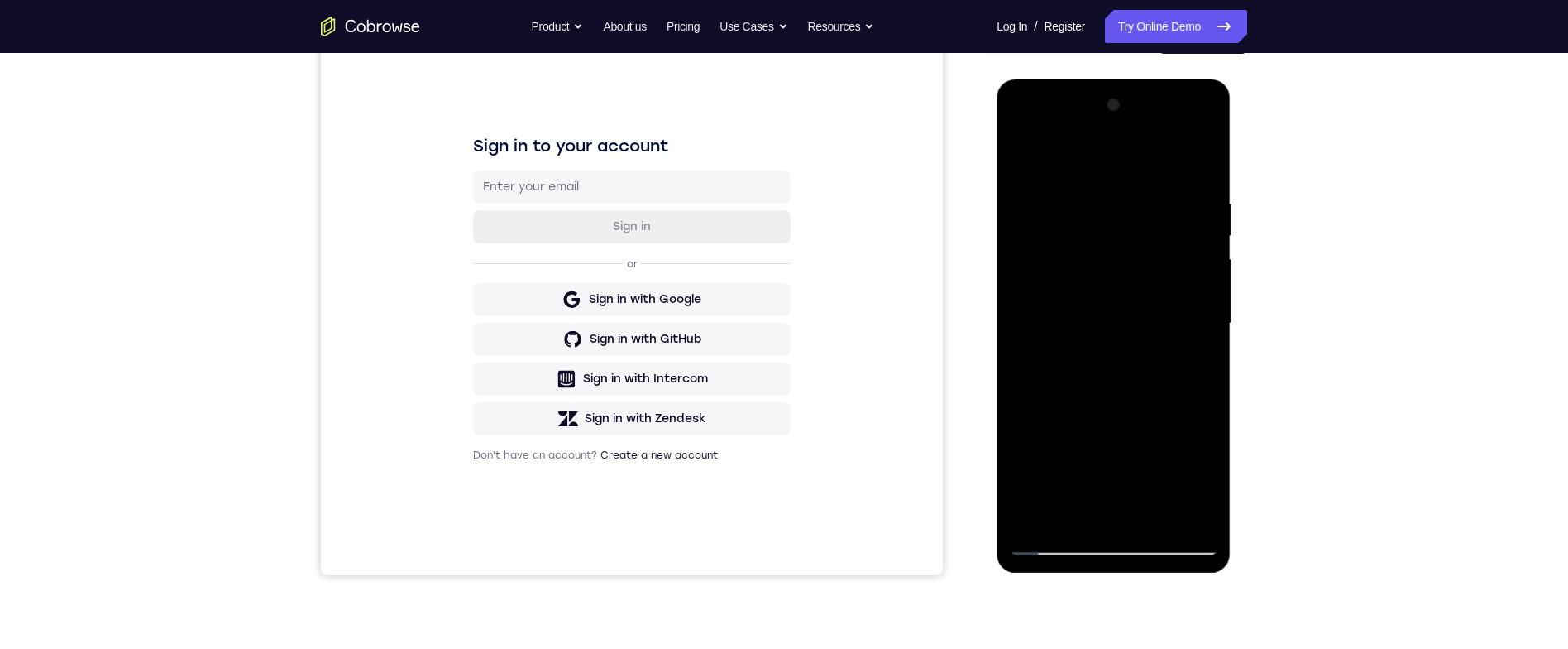
click at [1019, 166] on div at bounding box center [1113, 323] width 208 height 463
click at [1154, 506] on div at bounding box center [1113, 323] width 208 height 463
click at [1176, 330] on div at bounding box center [1113, 323] width 208 height 463
click at [1192, 361] on div at bounding box center [1113, 323] width 208 height 463
click at [1021, 160] on div at bounding box center [1113, 323] width 208 height 463
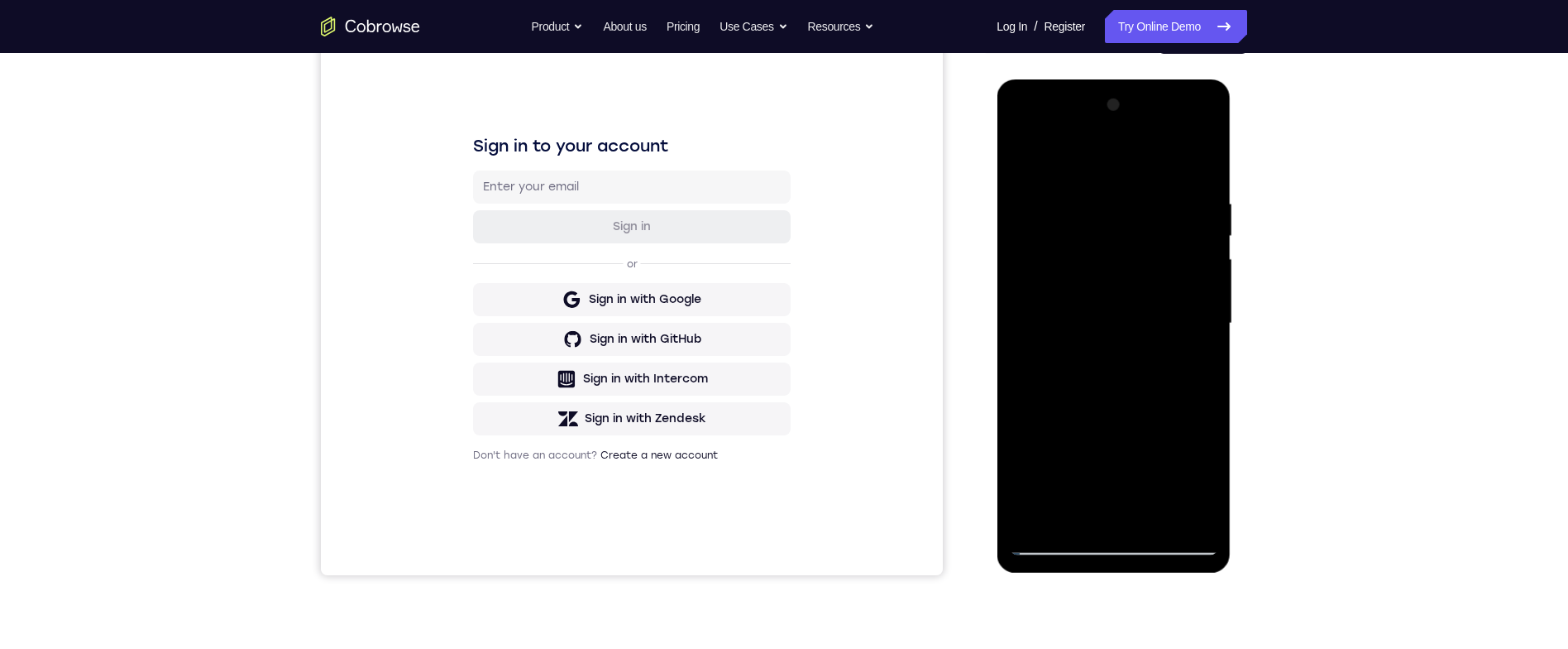
click at [1026, 151] on div at bounding box center [1113, 323] width 208 height 463
click at [1102, 179] on div at bounding box center [1113, 323] width 208 height 463
click at [1201, 162] on div at bounding box center [1113, 323] width 208 height 463
click at [1150, 182] on div at bounding box center [1113, 323] width 208 height 463
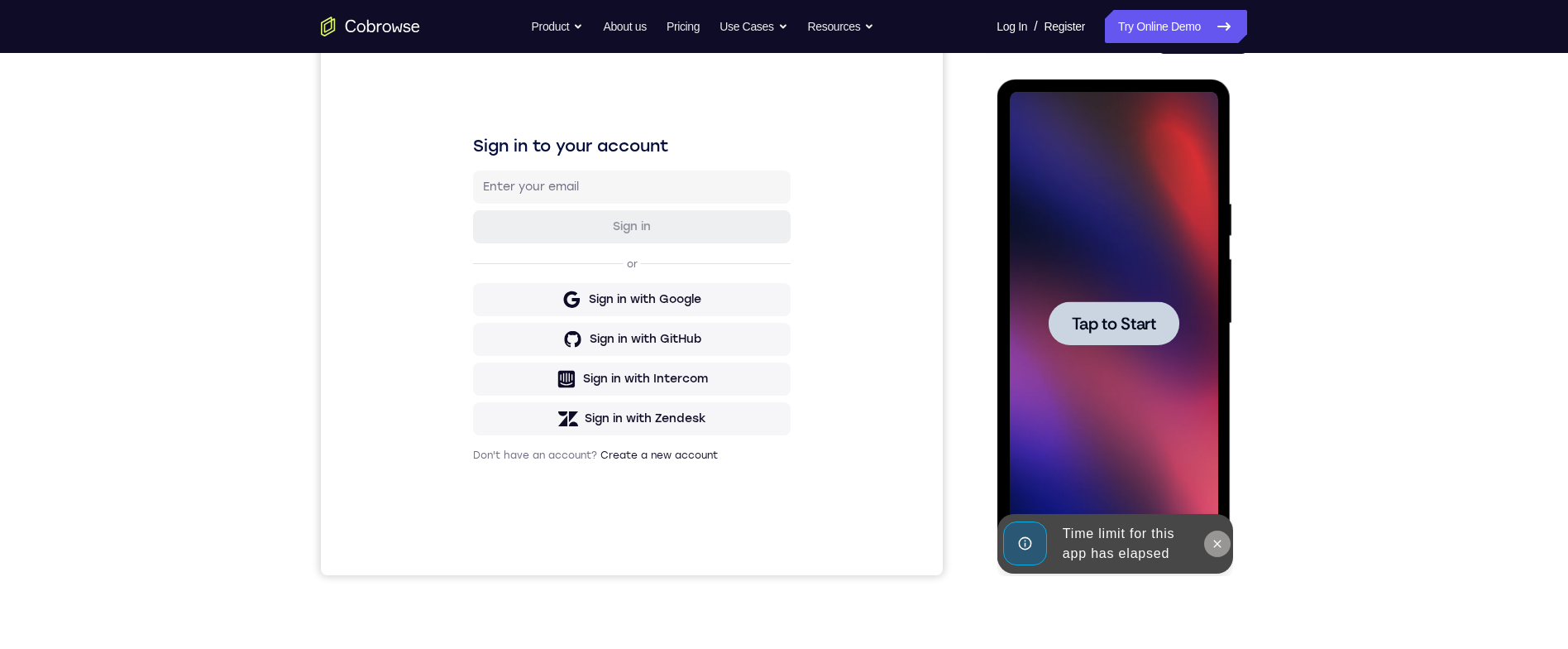
click at [1220, 541] on icon at bounding box center [1216, 543] width 13 height 13
